Goal: Communication & Community: Answer question/provide support

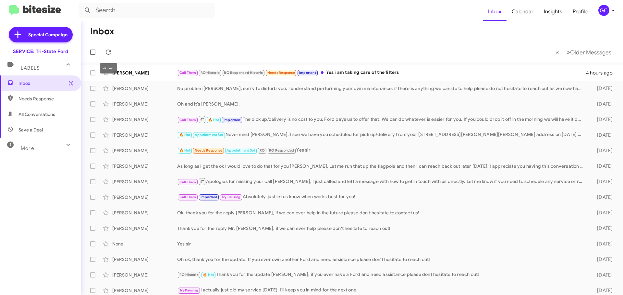
click at [110, 51] on icon at bounding box center [108, 52] width 5 height 5
click at [367, 74] on div "Call Them RO Historic RO Responded Historic Needs Response Important Yes i am t…" at bounding box center [381, 72] width 409 height 7
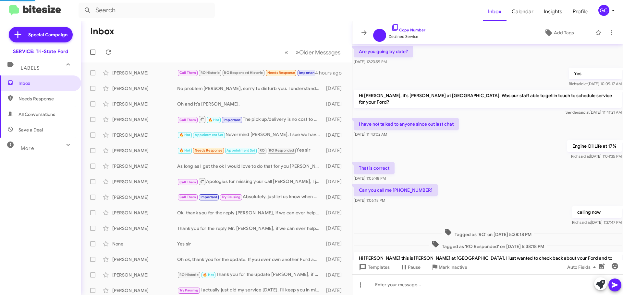
scroll to position [404, 0]
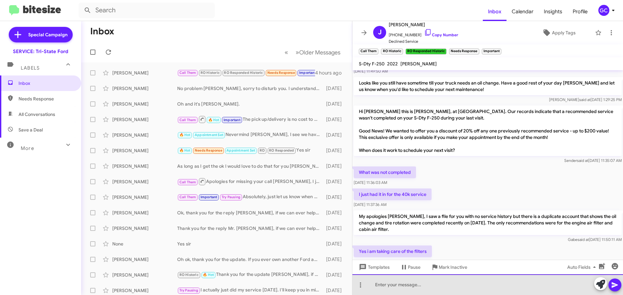
click at [413, 286] on div at bounding box center [487, 285] width 270 height 21
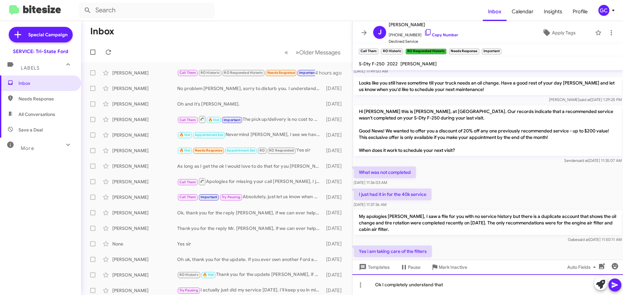
click at [484, 286] on div "Ok I completely understand that" at bounding box center [487, 285] width 270 height 21
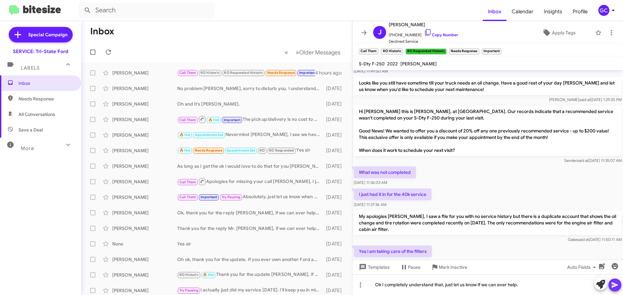
click at [618, 288] on icon at bounding box center [615, 286] width 8 height 8
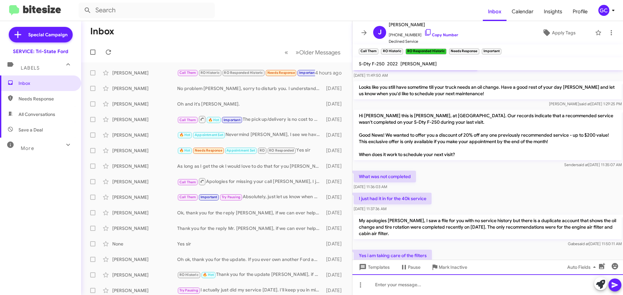
scroll to position [479, 0]
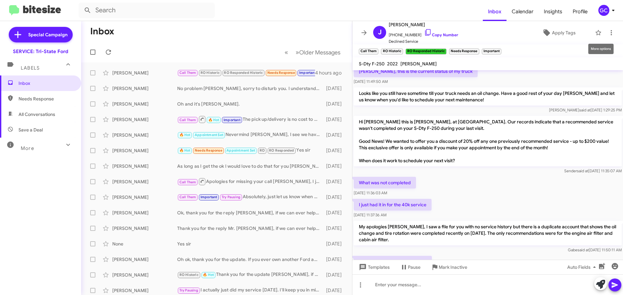
click at [608, 32] on icon at bounding box center [611, 33] width 8 height 8
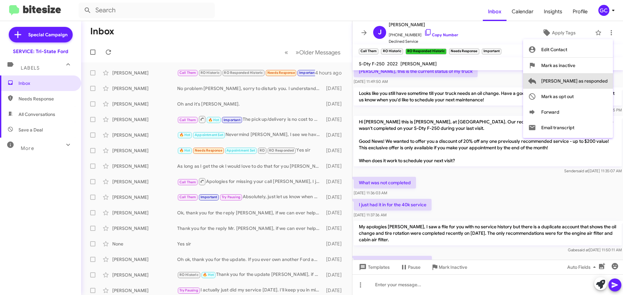
click at [595, 83] on span "[PERSON_NAME] as responded" at bounding box center [574, 81] width 66 height 16
